Goal: Find contact information: Find contact information

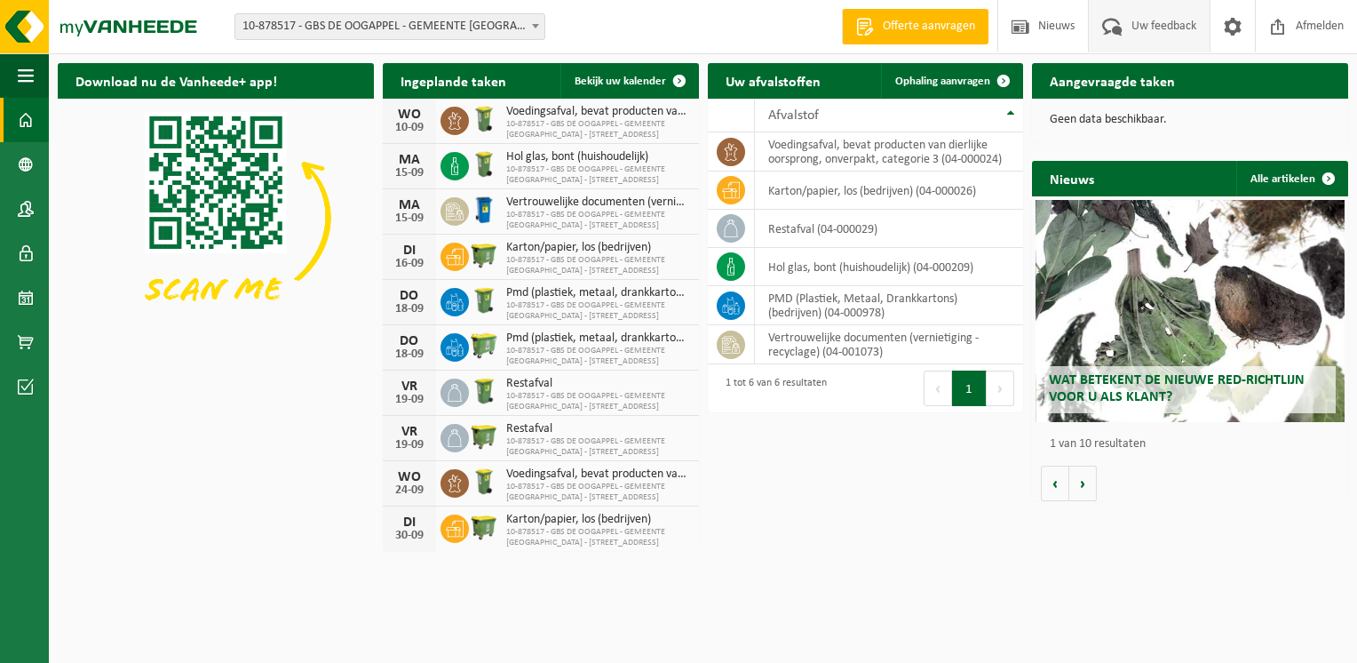
click at [1169, 22] on span "Uw feedback" at bounding box center [1164, 26] width 74 height 52
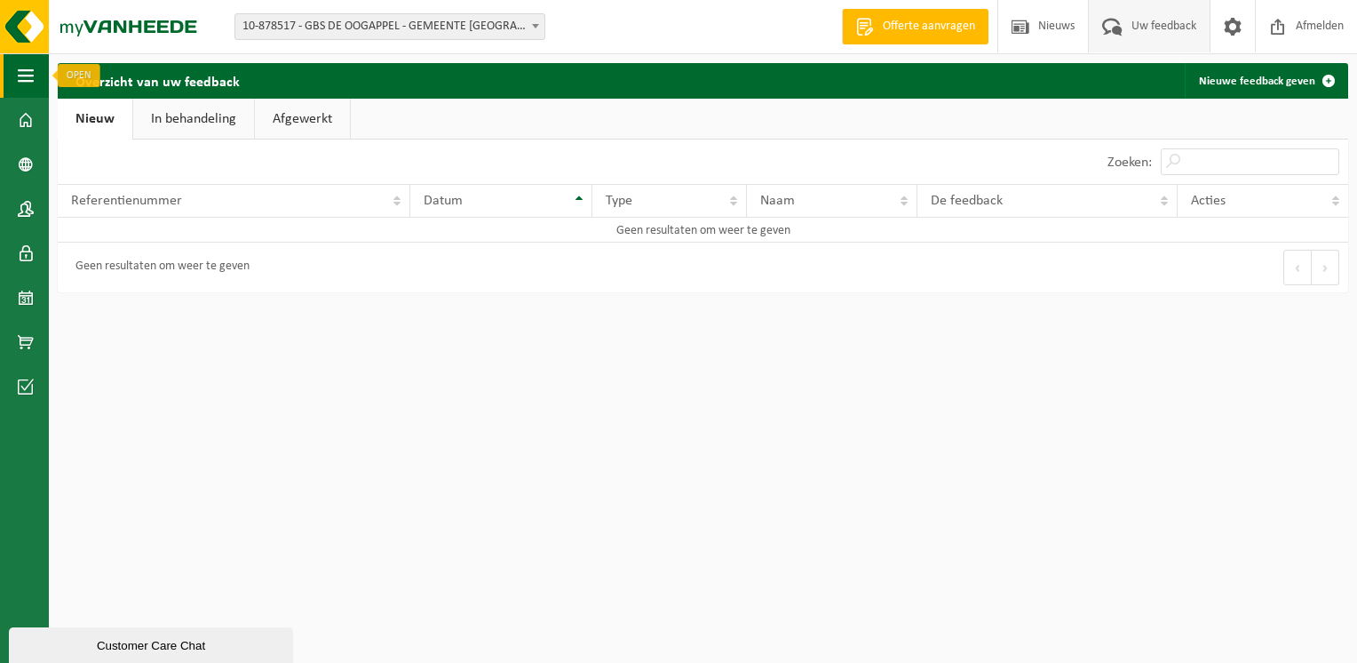
click at [20, 76] on span "button" at bounding box center [26, 75] width 16 height 44
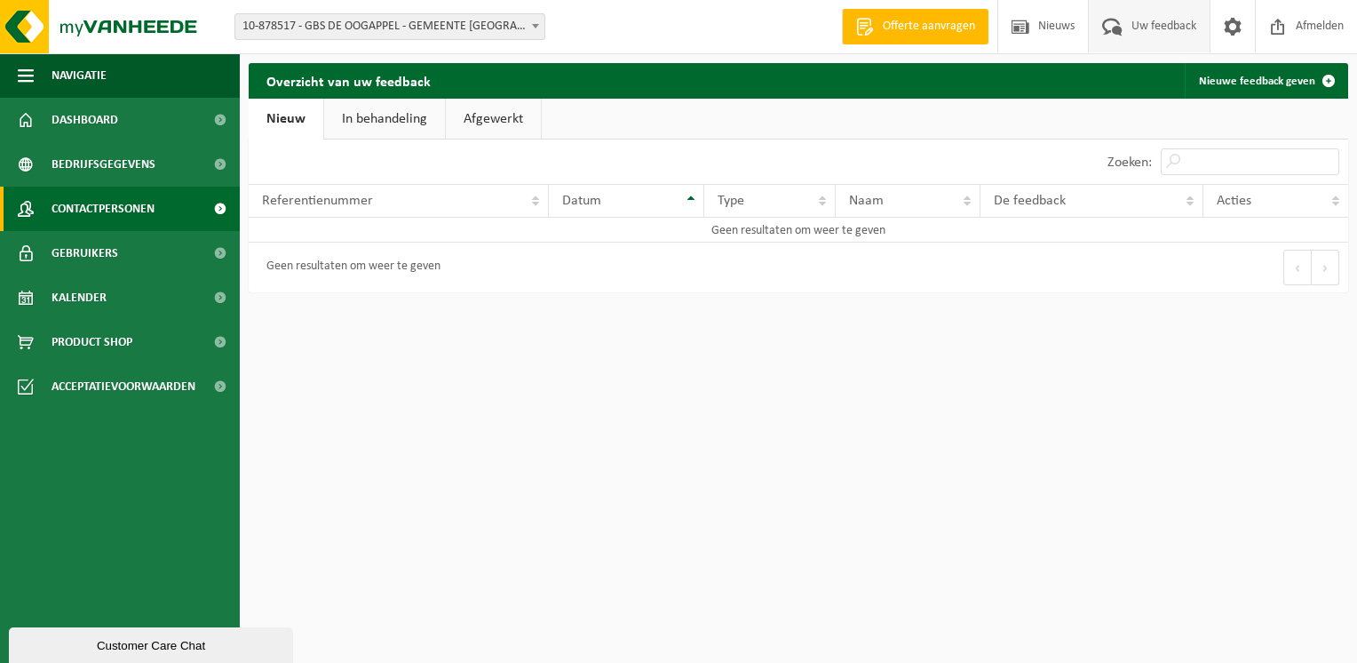
click at [129, 204] on span "Contactpersonen" at bounding box center [103, 209] width 103 height 44
